Goal: Check status: Check status

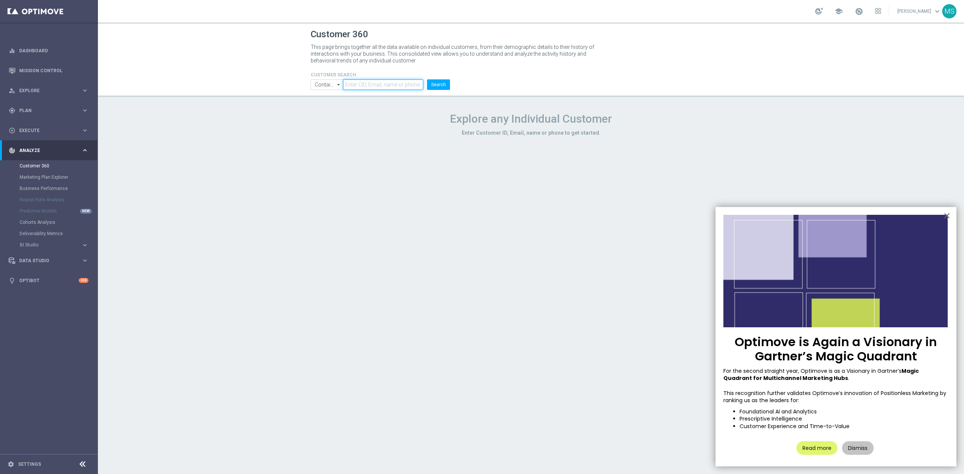
click at [359, 83] on input "text" at bounding box center [383, 84] width 80 height 11
paste input "1076118"
type input "1076118"
click at [434, 84] on button "Search" at bounding box center [438, 84] width 23 height 11
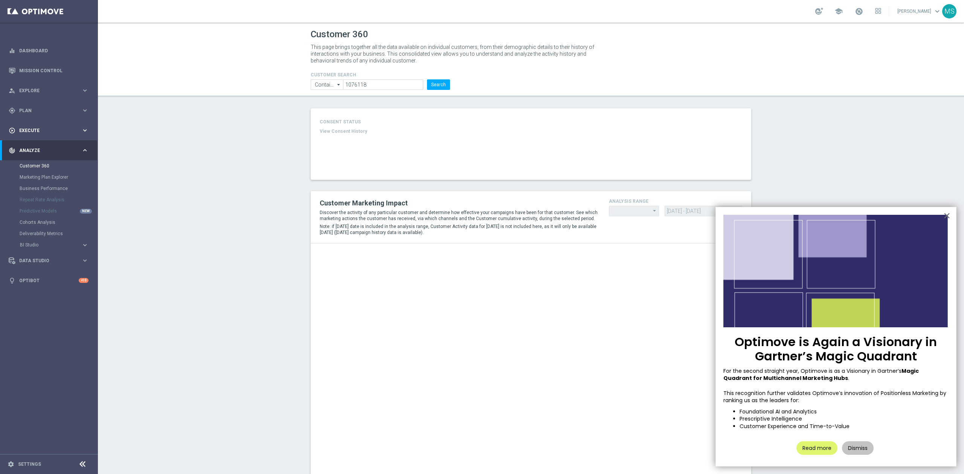
type input "Last 30 days"
type input "Deposit Amount"
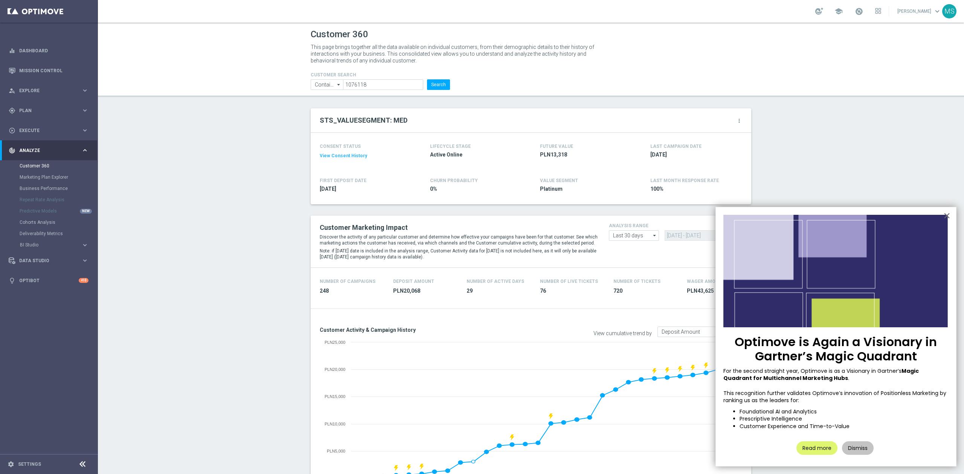
drag, startPoint x: 865, startPoint y: 445, endPoint x: 839, endPoint y: 414, distance: 39.8
click at [865, 445] on button "Dismiss" at bounding box center [858, 449] width 32 height 14
